Goal: Navigation & Orientation: Find specific page/section

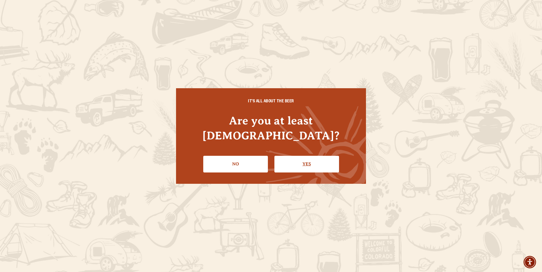
click at [327, 156] on link "Yes" at bounding box center [306, 164] width 65 height 16
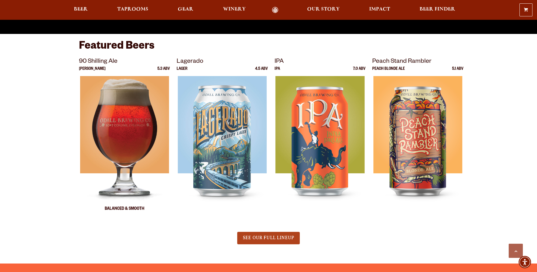
scroll to position [283, 0]
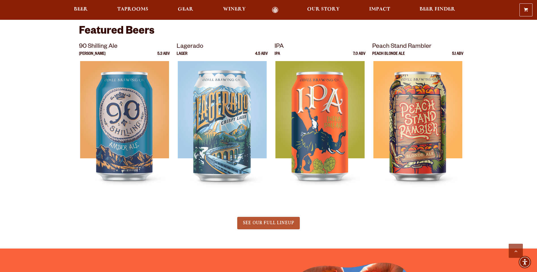
drag, startPoint x: 261, startPoint y: 226, endPoint x: 247, endPoint y: 221, distance: 14.4
click at [261, 226] on link "SEE OUR FULL LINEUP" at bounding box center [268, 223] width 63 height 12
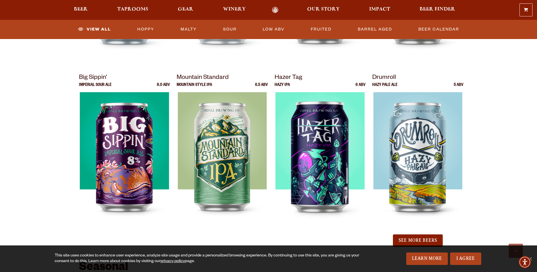
scroll to position [538, 0]
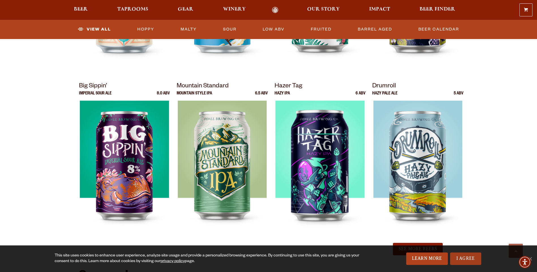
click at [464, 259] on link "I Agree" at bounding box center [465, 259] width 31 height 12
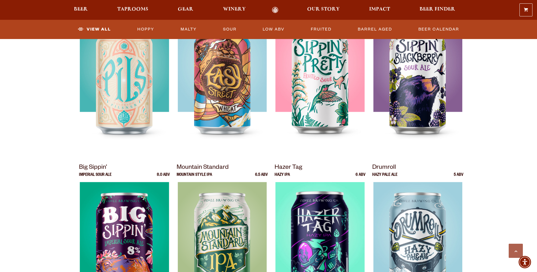
scroll to position [507, 0]
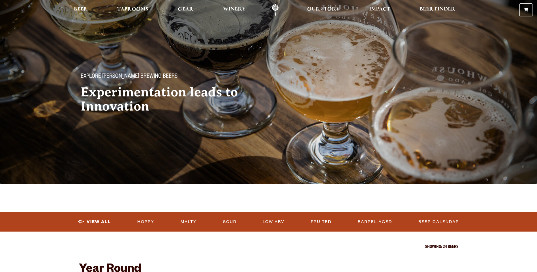
click at [274, 139] on div "Explore Odell Brewing Beers Experimentation leads to Innovation" at bounding box center [268, 70] width 537 height 141
click at [184, 7] on span "Gear" at bounding box center [186, 9] width 16 height 5
